Goal: Information Seeking & Learning: Learn about a topic

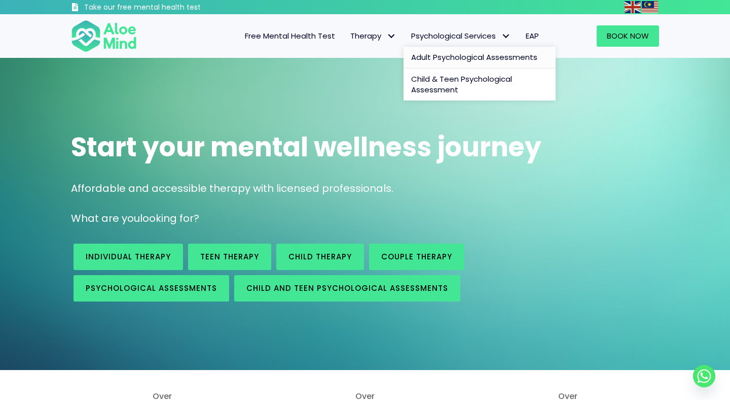
click at [480, 61] on span "Adult Psychological Assessments" at bounding box center [474, 57] width 126 height 11
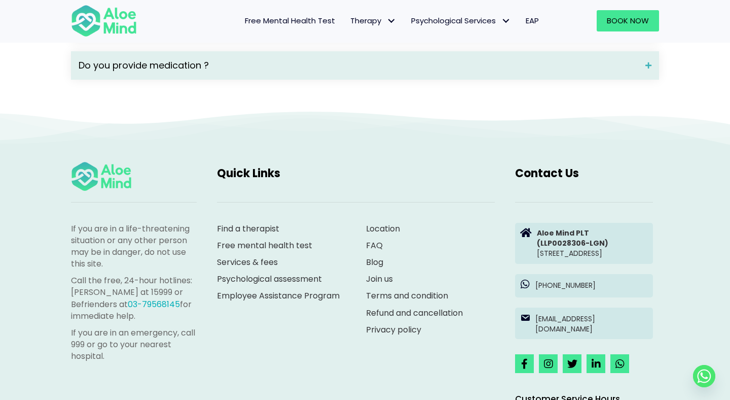
scroll to position [1674, 0]
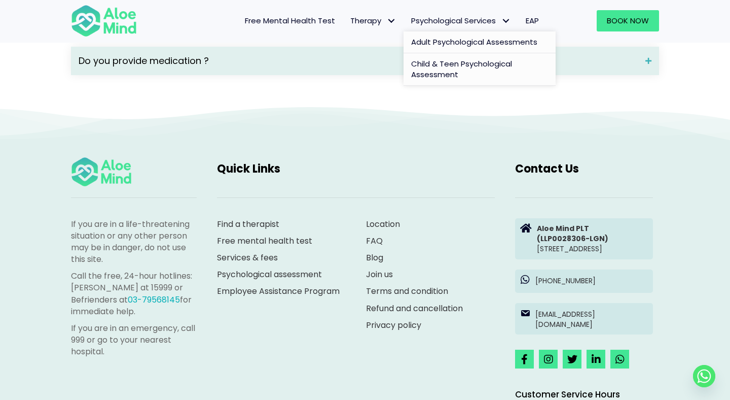
click at [485, 65] on span "Child & Teen Psychological Assessment" at bounding box center [461, 69] width 101 height 22
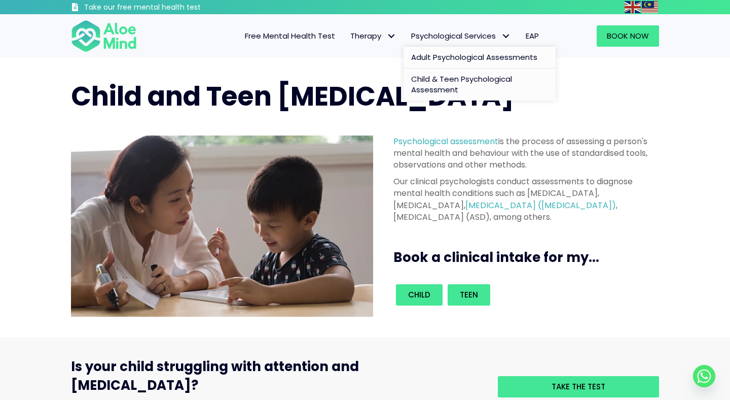
click at [454, 58] on span "Adult Psychological Assessments" at bounding box center [474, 57] width 126 height 11
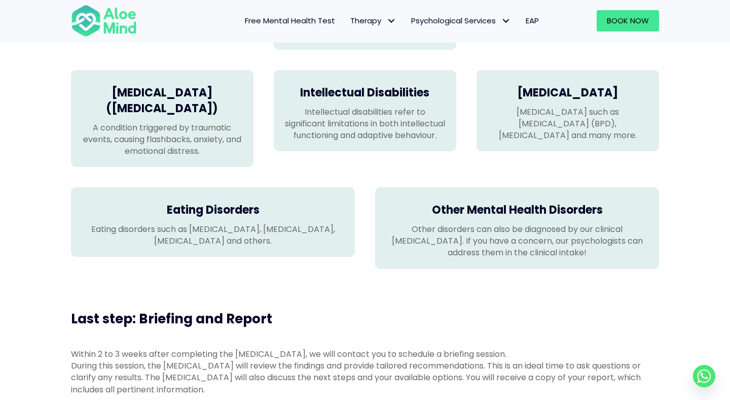
scroll to position [846, 0]
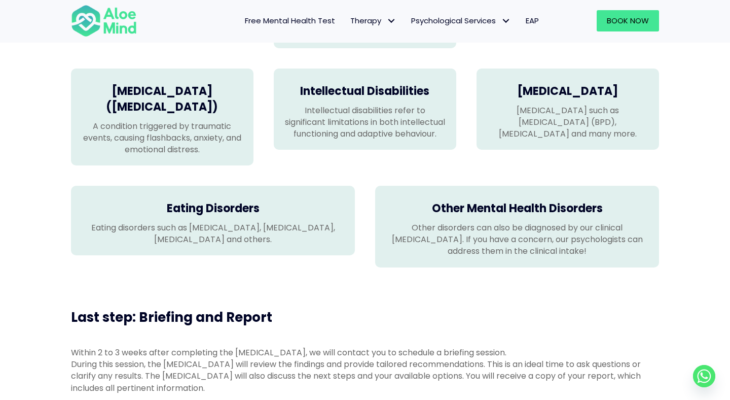
click at [500, 247] on p "Other disorders can also be diagnosed by our clinical [MEDICAL_DATA]. If you ha…" at bounding box center [517, 239] width 264 height 35
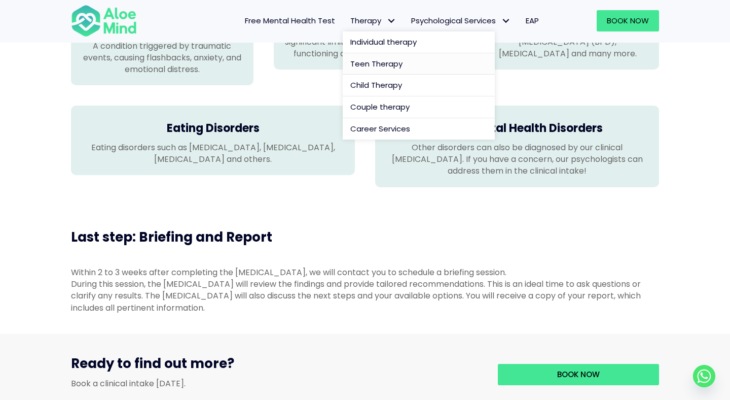
scroll to position [926, 0]
click at [402, 41] on span "Individual therapy" at bounding box center [383, 42] width 66 height 11
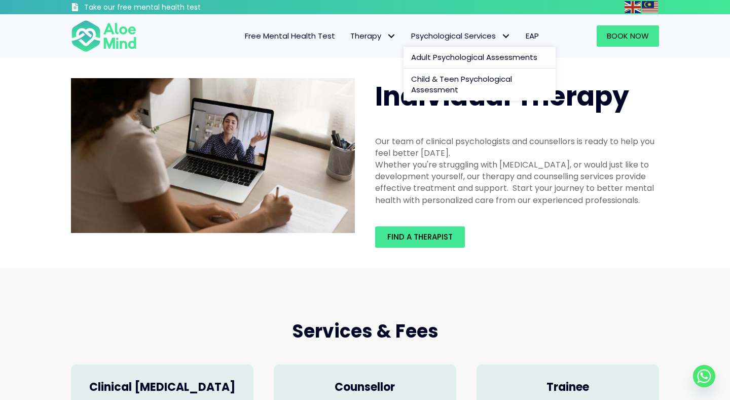
click at [462, 59] on span "Adult Psychological Assessments" at bounding box center [474, 57] width 126 height 11
